Goal: Transaction & Acquisition: Purchase product/service

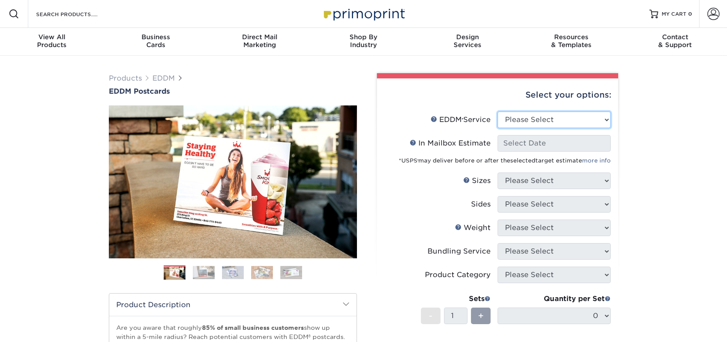
click at [556, 116] on select "Please Select Full Service Print Only" at bounding box center [554, 119] width 113 height 17
select select "full_service"
click at [498, 111] on select "Please Select Full Service Print Only" at bounding box center [554, 119] width 113 height 17
select select "-1"
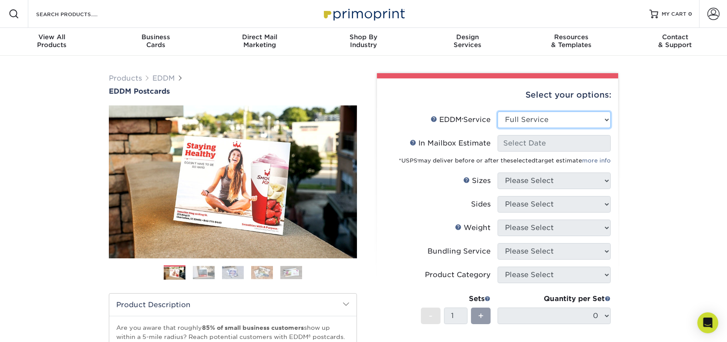
select select "-1"
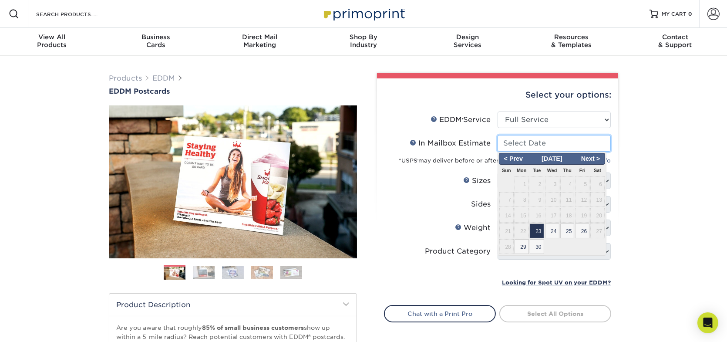
click at [546, 146] on input "In Mailbox Estimate Help In Mailbox Estimate" at bounding box center [554, 143] width 113 height 17
click at [595, 155] on span "Next >" at bounding box center [590, 159] width 27 height 10
click at [555, 213] on span "15" at bounding box center [552, 215] width 14 height 15
type input "[DATE]"
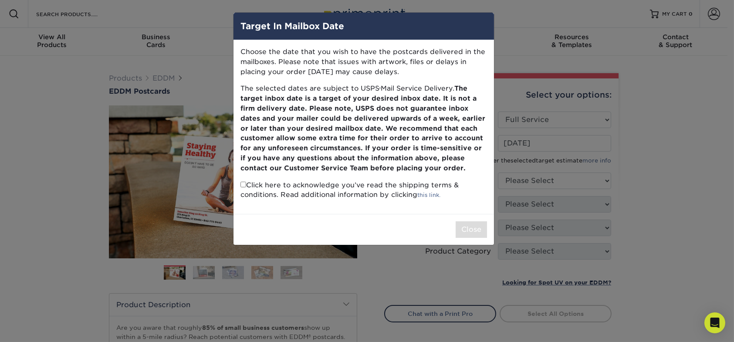
click at [271, 189] on p "Click here to acknowledge you’ve read the shipping terms & conditions. Read add…" at bounding box center [363, 190] width 246 height 20
click at [239, 183] on div "Choose the date that you wish to have the postcards delivered in the mailboxes.…" at bounding box center [363, 127] width 260 height 174
click at [241, 183] on input "checkbox" at bounding box center [243, 185] width 6 height 6
checkbox input "true"
click at [459, 227] on button "Close" at bounding box center [470, 229] width 31 height 17
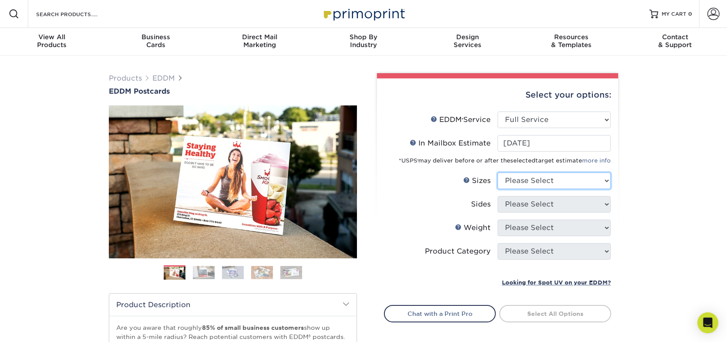
click at [547, 184] on select "Please Select 4.5" x 12" 6" x 12" 6.5" x 8" 6.5" x 9" 6.5" x 12" 7" x 8.5" 8" x…" at bounding box center [554, 180] width 113 height 17
select select "6.00x12.00"
click at [498, 172] on select "Please Select 4.5" x 12" 6" x 12" 6.5" x 8" 6.5" x 9" 6.5" x 12" 7" x 8.5" 8" x…" at bounding box center [554, 180] width 113 height 17
click at [539, 203] on select "Please Select Print Both Sides Print Front Only" at bounding box center [554, 204] width 113 height 17
select select "13abbda7-1d64-4f25-8bb2-c179b224825d"
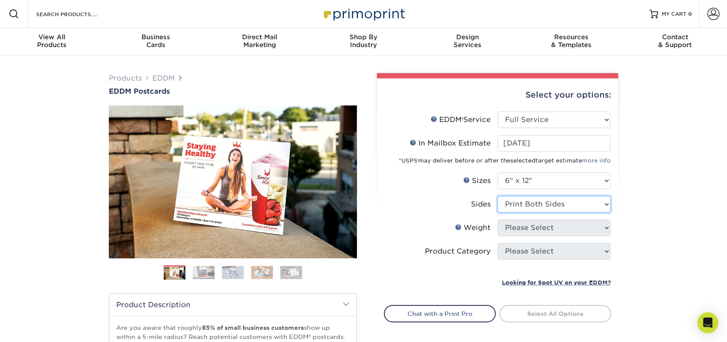
click at [498, 196] on select "Please Select Print Both Sides Print Front Only" at bounding box center [554, 204] width 113 height 17
click at [536, 227] on select "Please Select 14PT 16PT" at bounding box center [554, 227] width 113 height 17
select select "16PT"
click at [498, 219] on select "Please Select 14PT 16PT" at bounding box center [554, 227] width 113 height 17
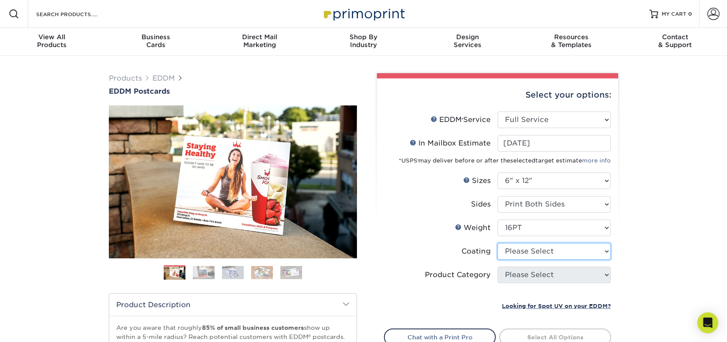
click at [524, 250] on select at bounding box center [554, 251] width 113 height 17
select select "ae367451-b2b8-45df-a344-0f05b6a12993"
click at [498, 243] on select at bounding box center [554, 251] width 113 height 17
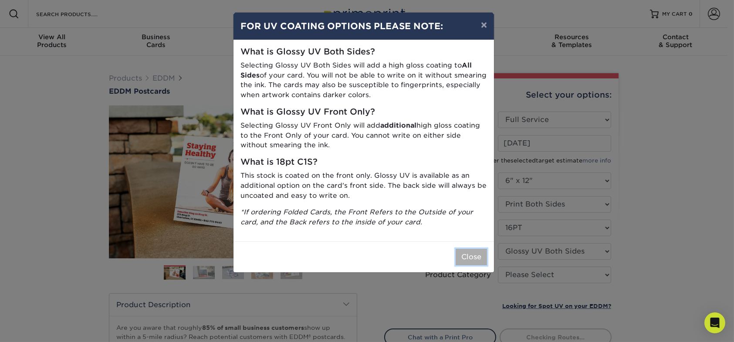
click at [463, 256] on button "Close" at bounding box center [470, 257] width 31 height 17
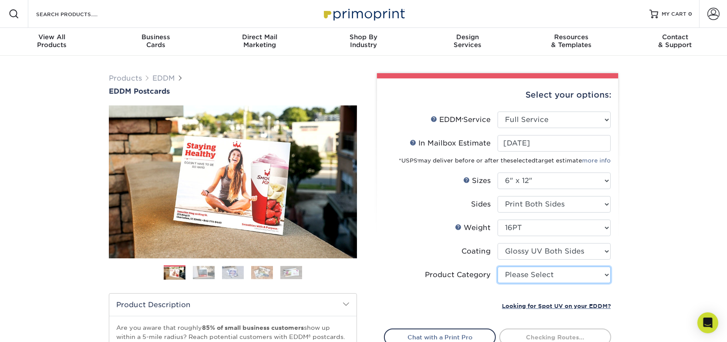
click at [546, 274] on select "Please Select Postcards" at bounding box center [554, 274] width 113 height 17
select select "9b7272e0-d6c8-4c3c-8e97-d3a1bcdab858"
click at [498, 266] on select "Please Select Postcards" at bounding box center [554, 274] width 113 height 17
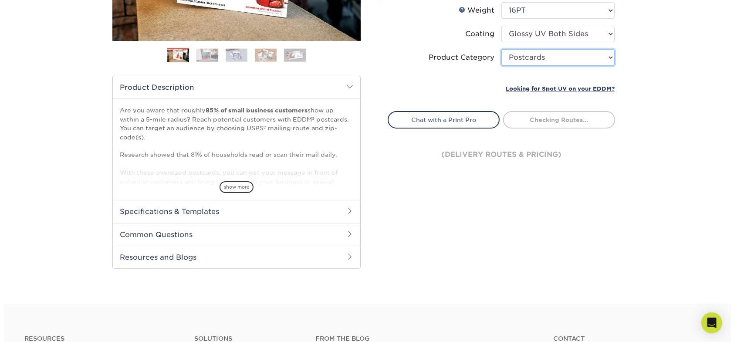
scroll to position [218, 0]
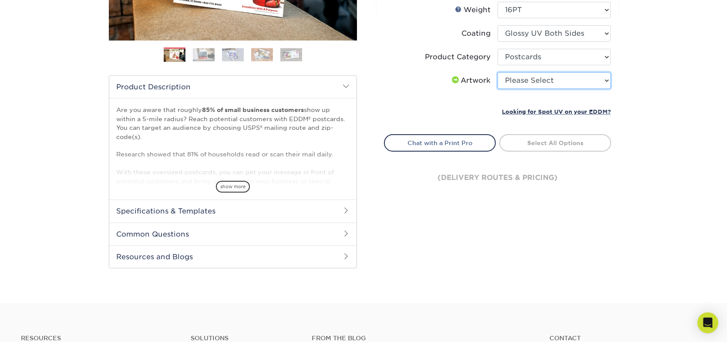
click at [528, 78] on select "Please Select I will upload files I need a design - $150" at bounding box center [554, 80] width 113 height 17
select select "upload"
click at [498, 72] on select "Please Select I will upload files I need a design - $150" at bounding box center [554, 80] width 113 height 17
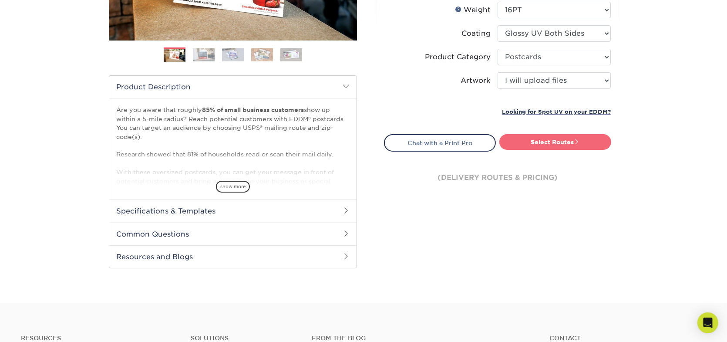
click at [556, 140] on link "Select Routes" at bounding box center [555, 142] width 112 height 16
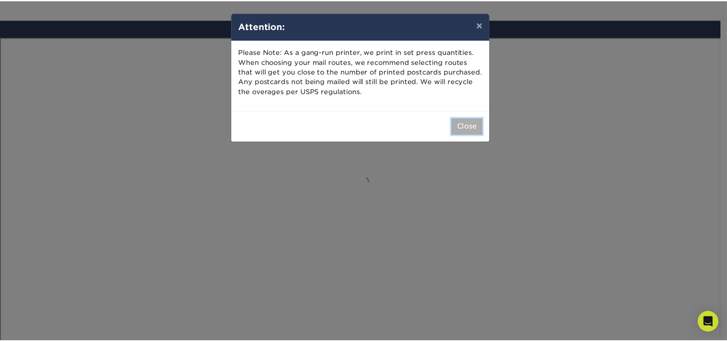
scroll to position [507, 0]
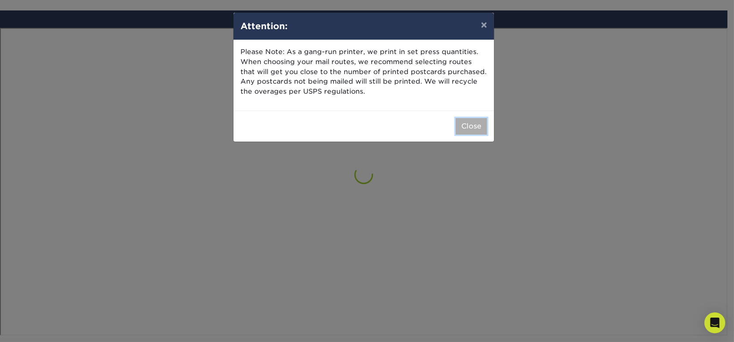
click at [464, 126] on button "Close" at bounding box center [470, 126] width 31 height 17
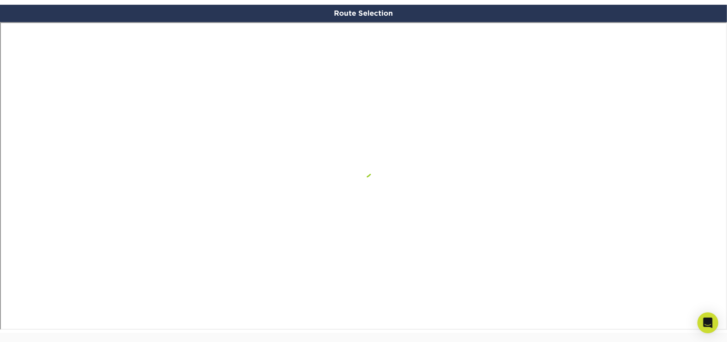
scroll to position [594, 0]
